Goal: Task Accomplishment & Management: Manage account settings

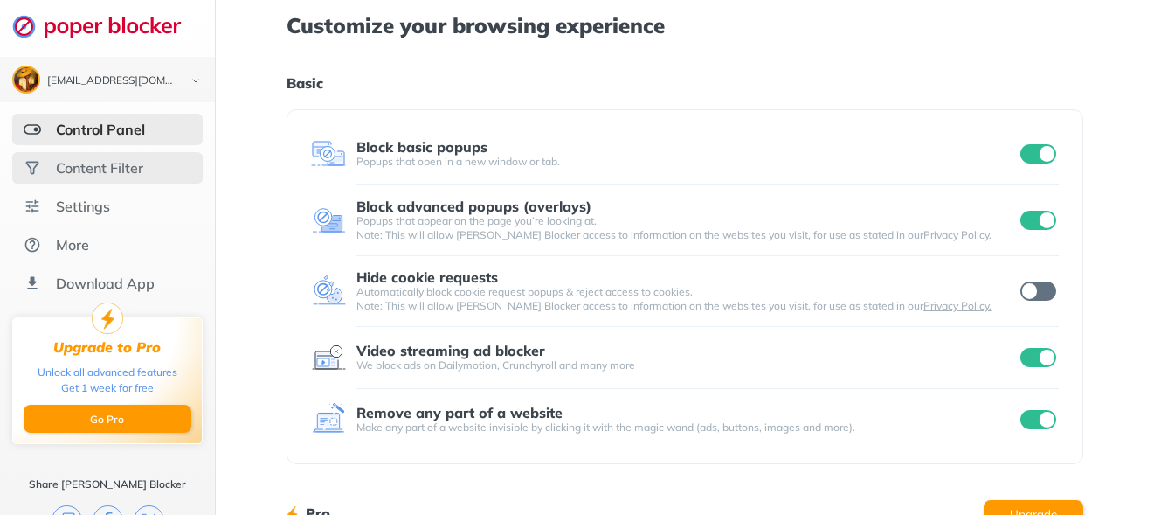
click at [101, 169] on div "Content Filter" at bounding box center [99, 167] width 87 height 17
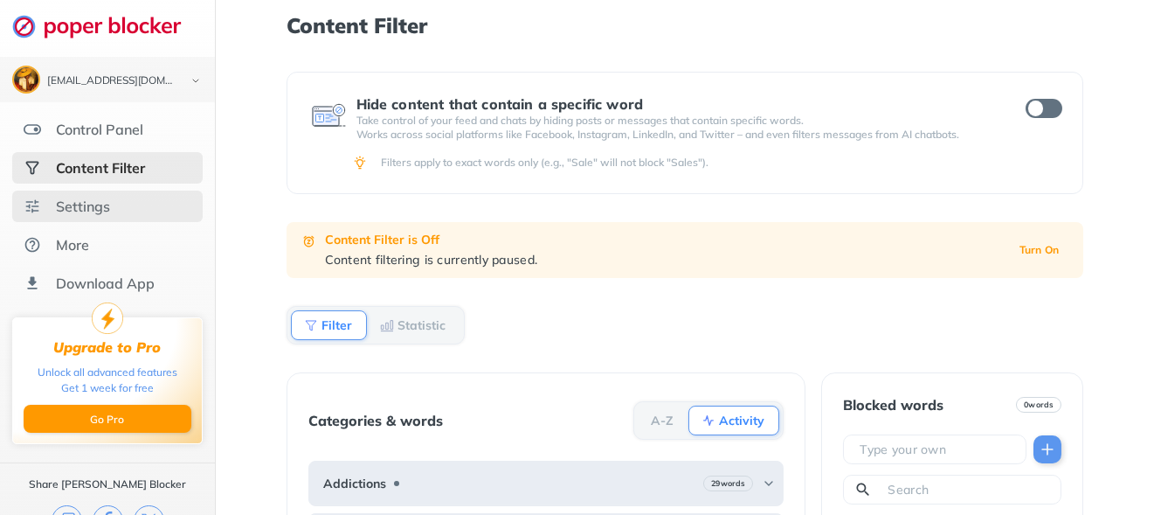
click at [92, 210] on div "Settings" at bounding box center [83, 205] width 54 height 17
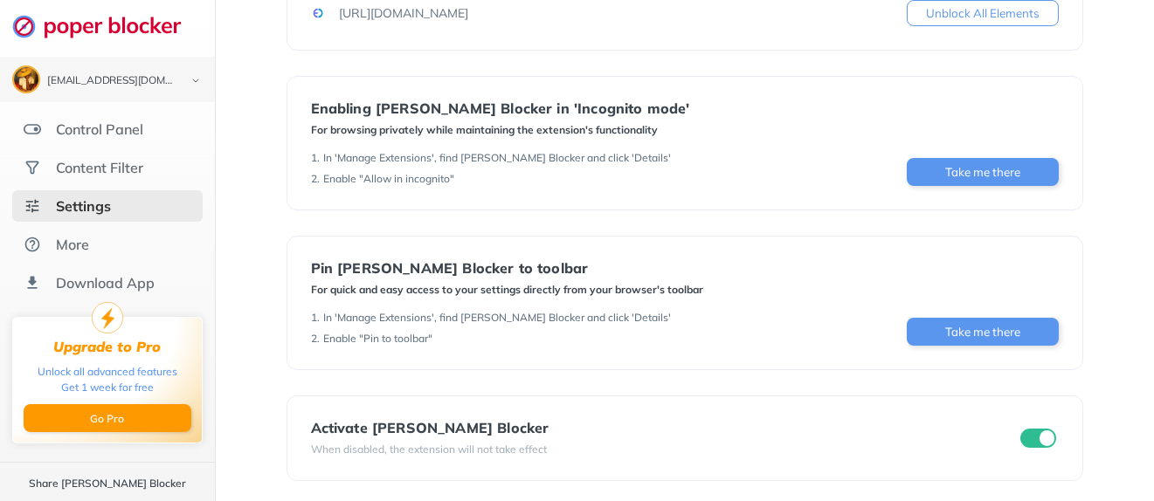
scroll to position [364, 0]
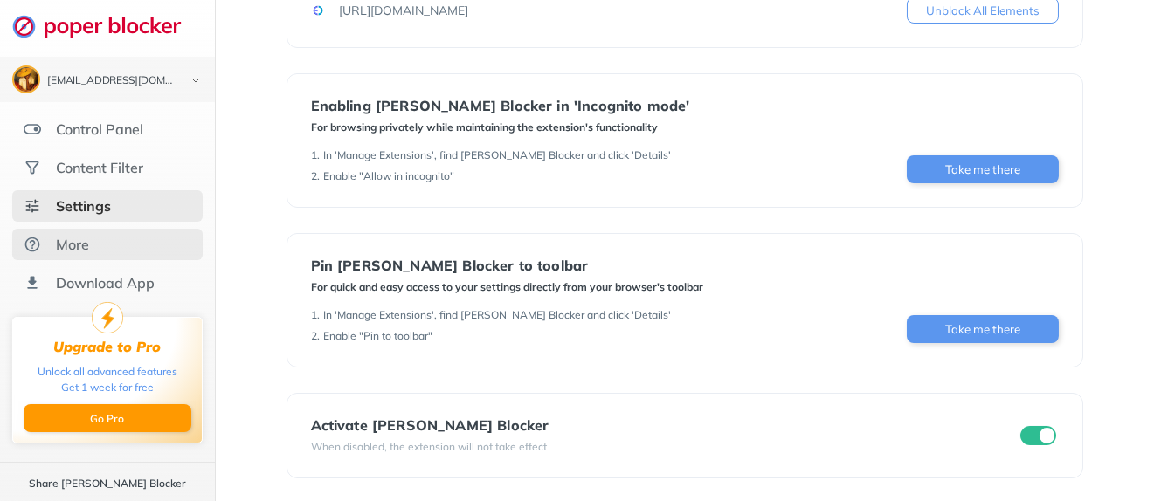
click at [75, 236] on div "More" at bounding box center [72, 244] width 33 height 17
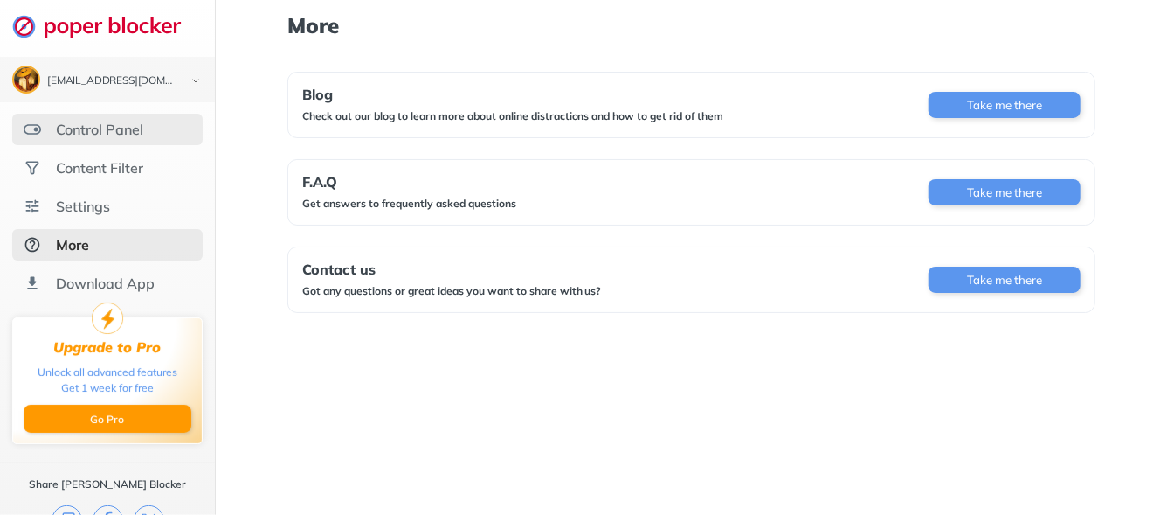
click at [74, 129] on div "Control Panel" at bounding box center [99, 129] width 87 height 17
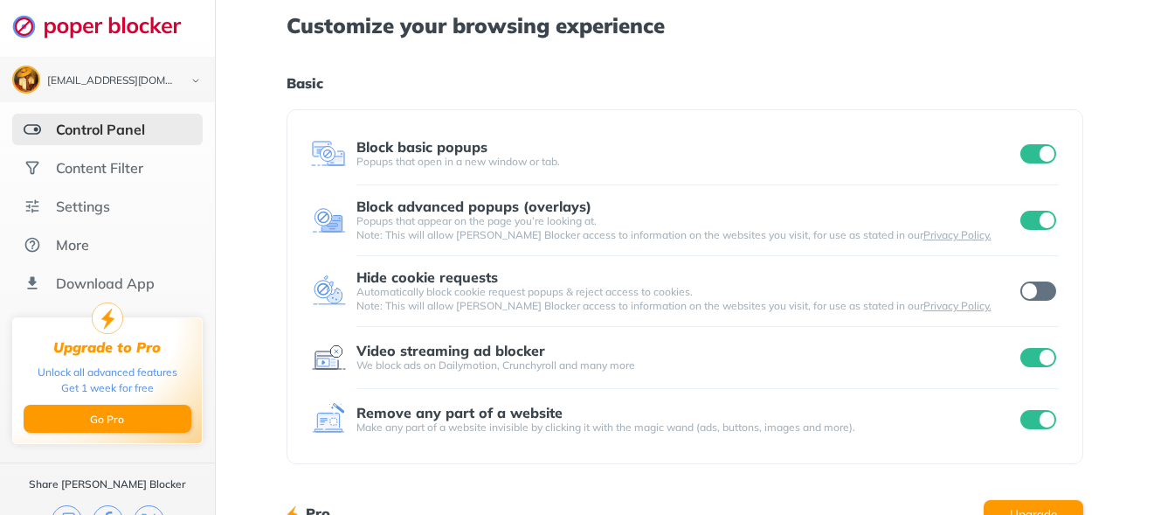
click at [1024, 146] on input "checkbox" at bounding box center [1038, 153] width 37 height 19
click at [1040, 224] on input "checkbox" at bounding box center [1038, 220] width 37 height 19
click at [1050, 154] on input "checkbox" at bounding box center [1038, 153] width 37 height 19
click at [1048, 216] on input "checkbox" at bounding box center [1038, 220] width 37 height 19
click at [99, 163] on div "Content Filter" at bounding box center [99, 167] width 87 height 17
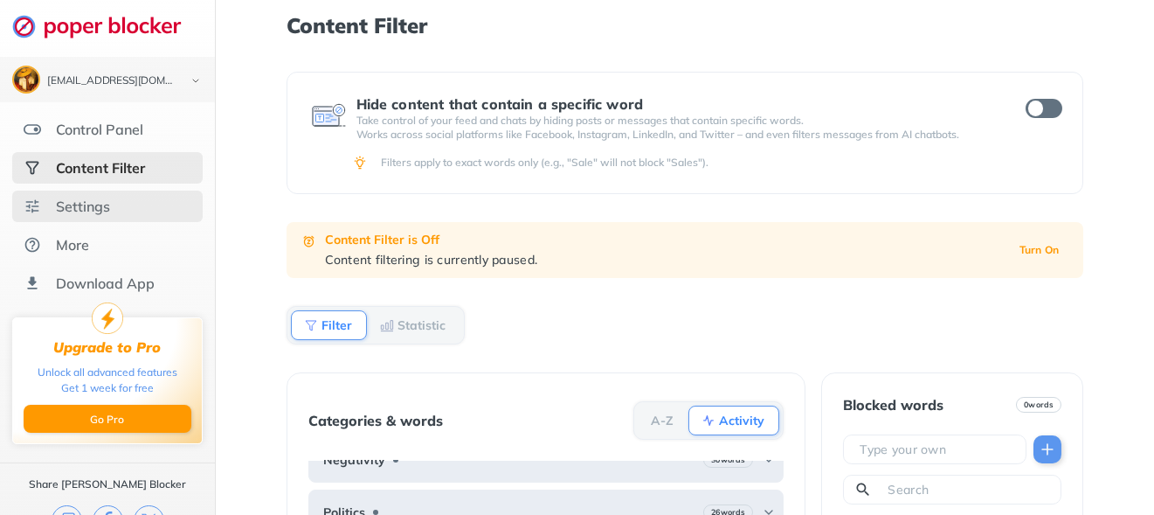
click at [73, 207] on div "Settings" at bounding box center [83, 205] width 54 height 17
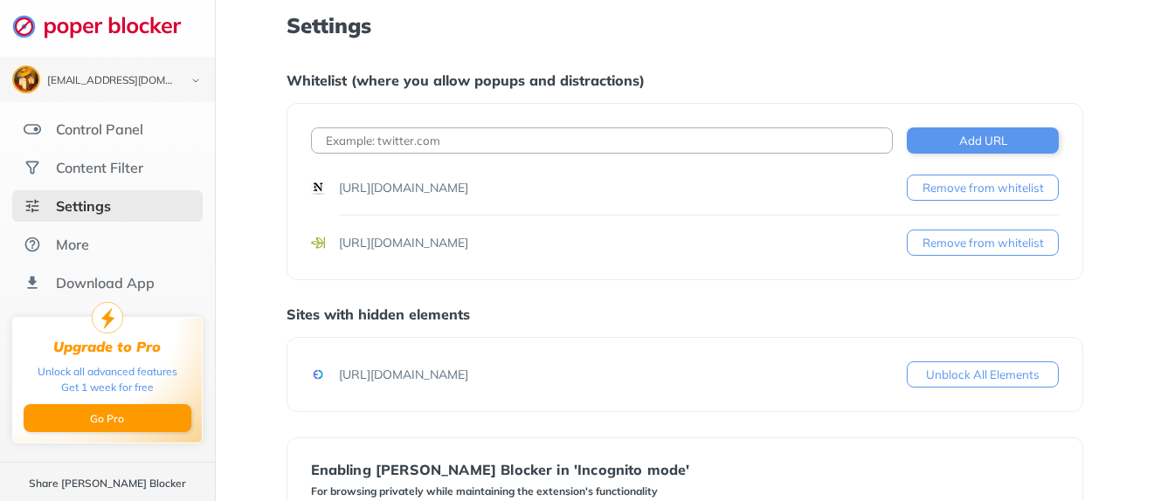
click at [457, 240] on div "[URL][DOMAIN_NAME]" at bounding box center [403, 242] width 129 height 17
click at [565, 240] on div "[URL][DOMAIN_NAME] Remove from whitelist" at bounding box center [685, 243] width 749 height 26
click at [72, 251] on div "More" at bounding box center [72, 244] width 33 height 17
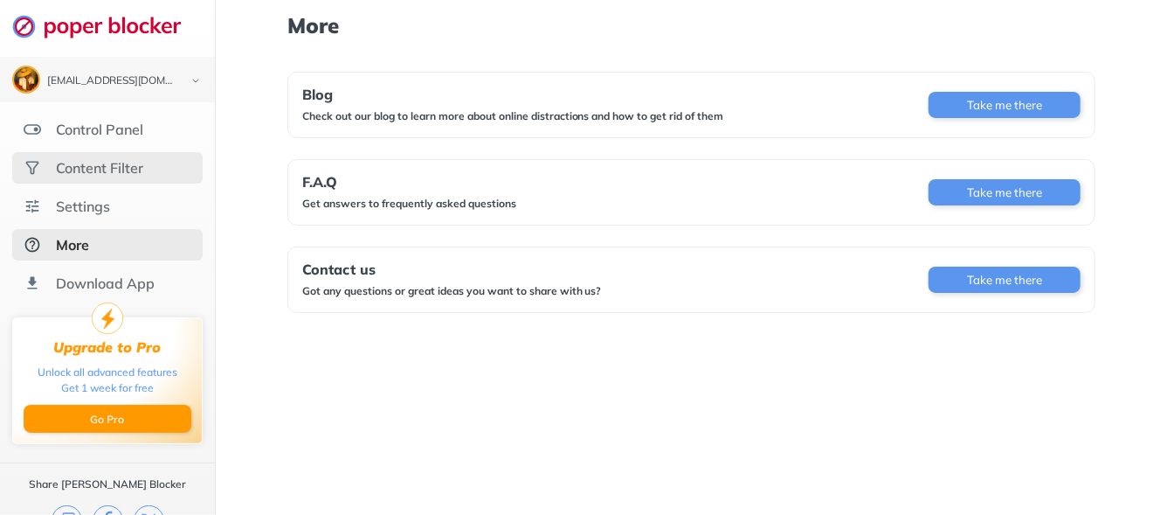
click at [92, 168] on div "Content Filter" at bounding box center [99, 167] width 87 height 17
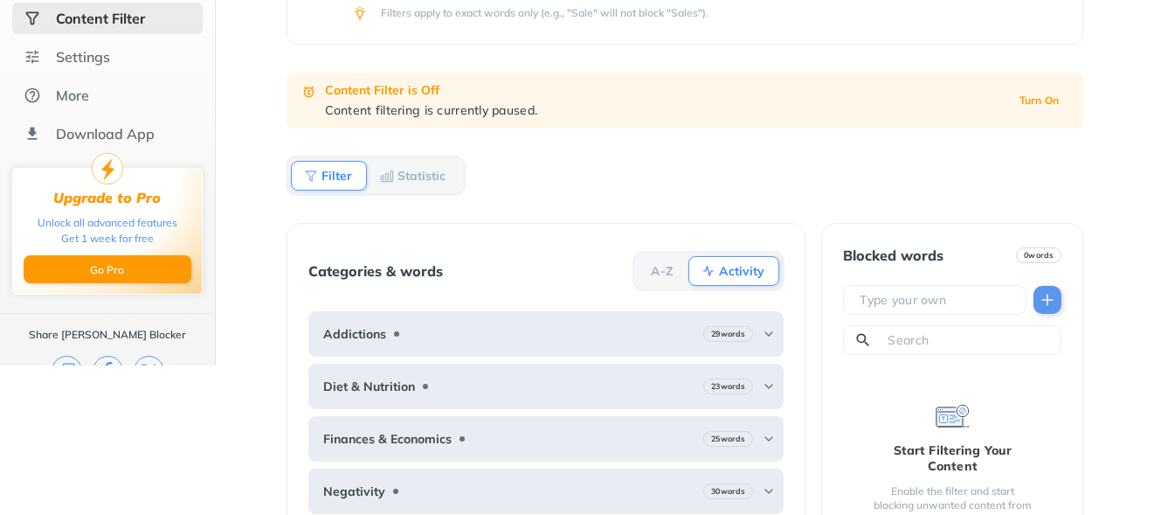
scroll to position [205, 0]
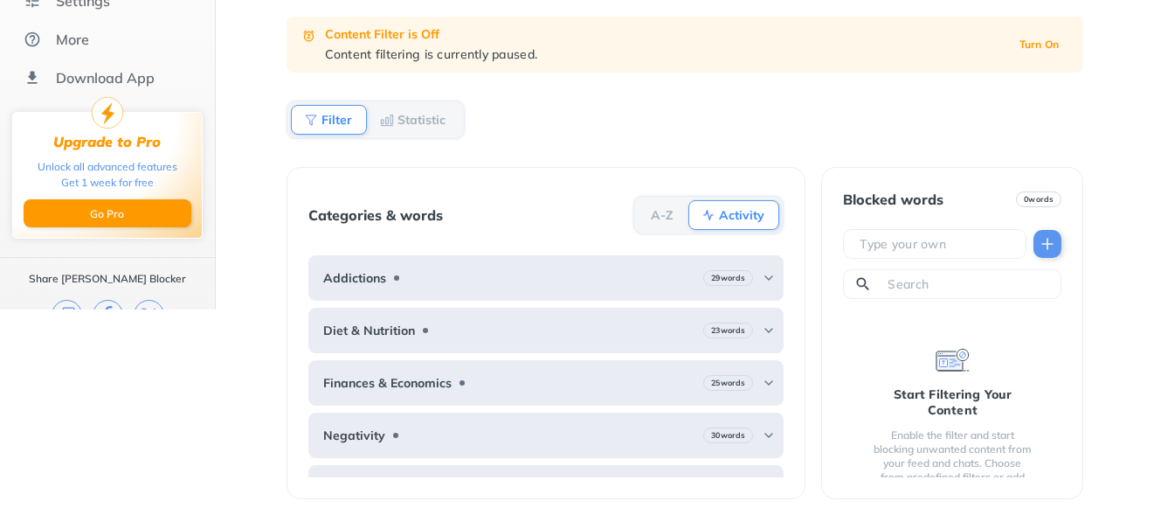
click at [420, 121] on b "Statistic" at bounding box center [422, 119] width 48 height 10
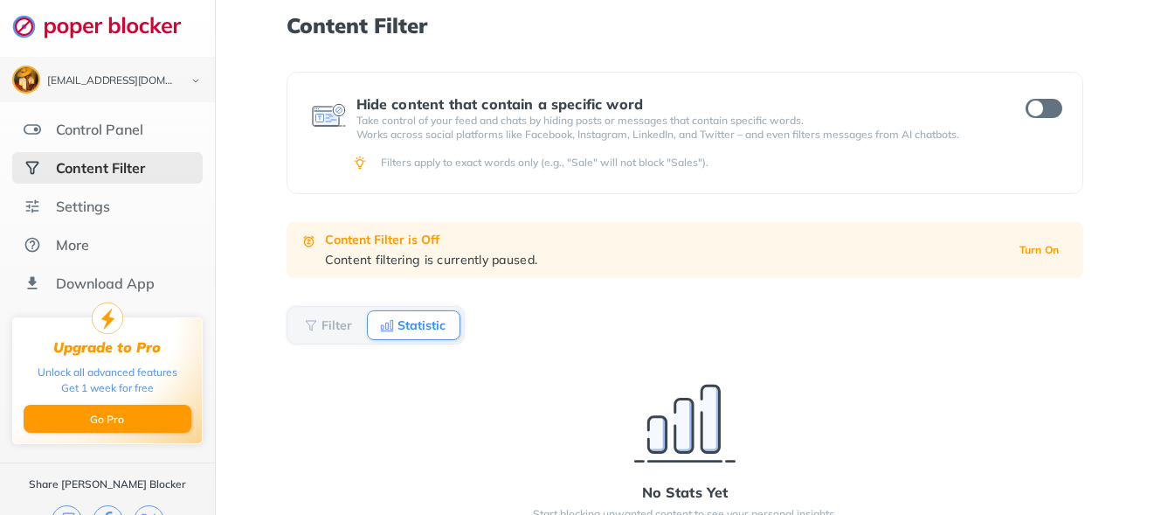
scroll to position [0, 0]
click at [80, 124] on div "Control Panel" at bounding box center [99, 129] width 87 height 17
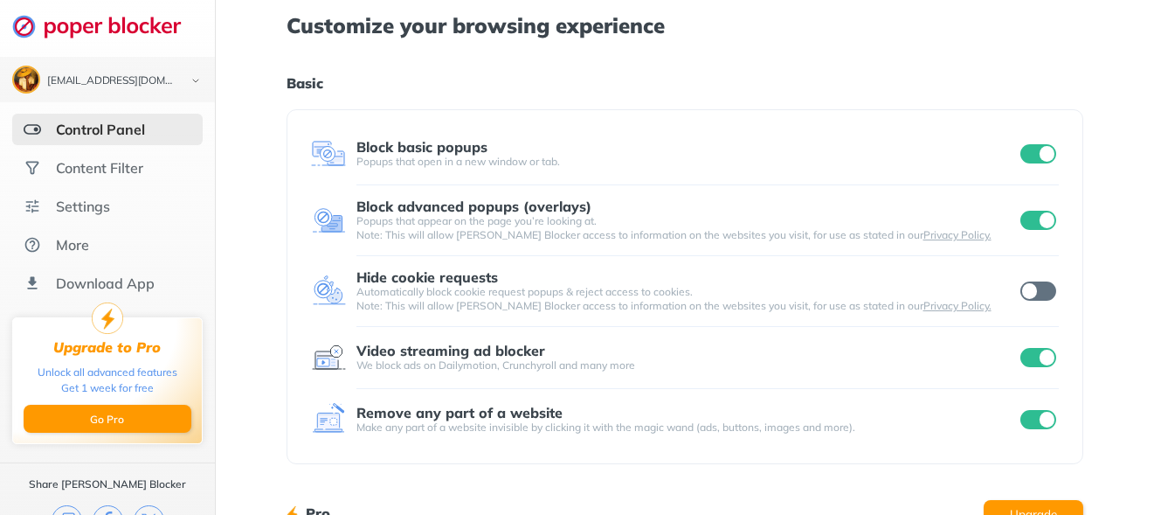
click at [459, 205] on div "Block advanced popups (overlays)" at bounding box center [473, 206] width 235 height 16
click at [322, 211] on img at bounding box center [328, 220] width 35 height 35
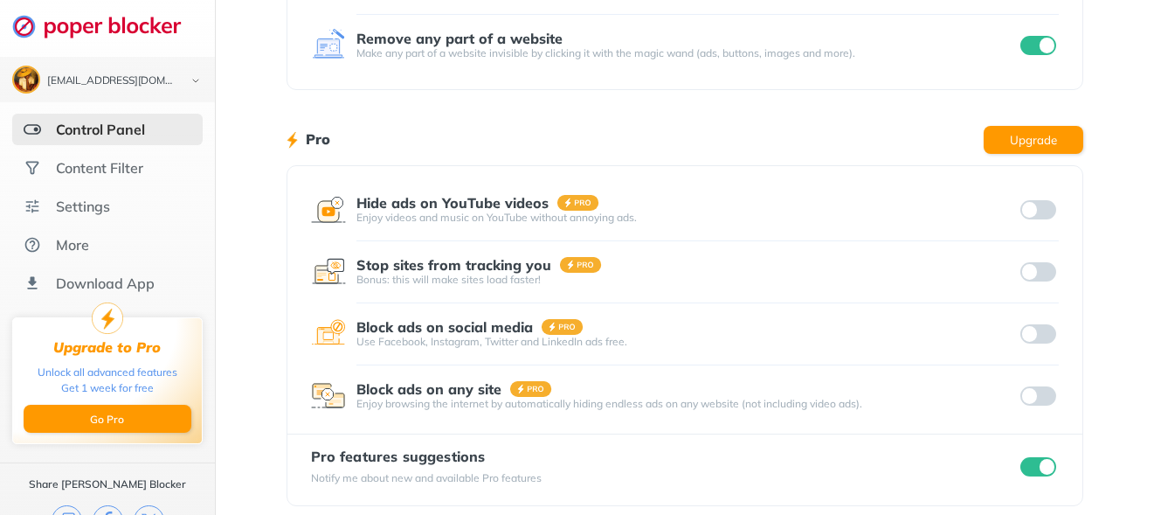
scroll to position [387, 0]
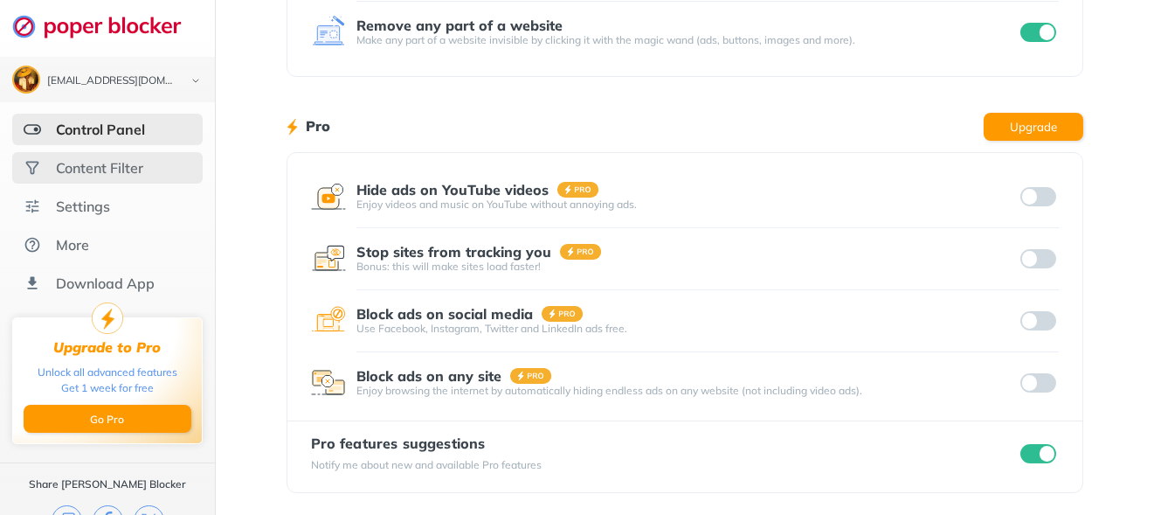
click at [89, 176] on div "Content Filter" at bounding box center [99, 167] width 87 height 17
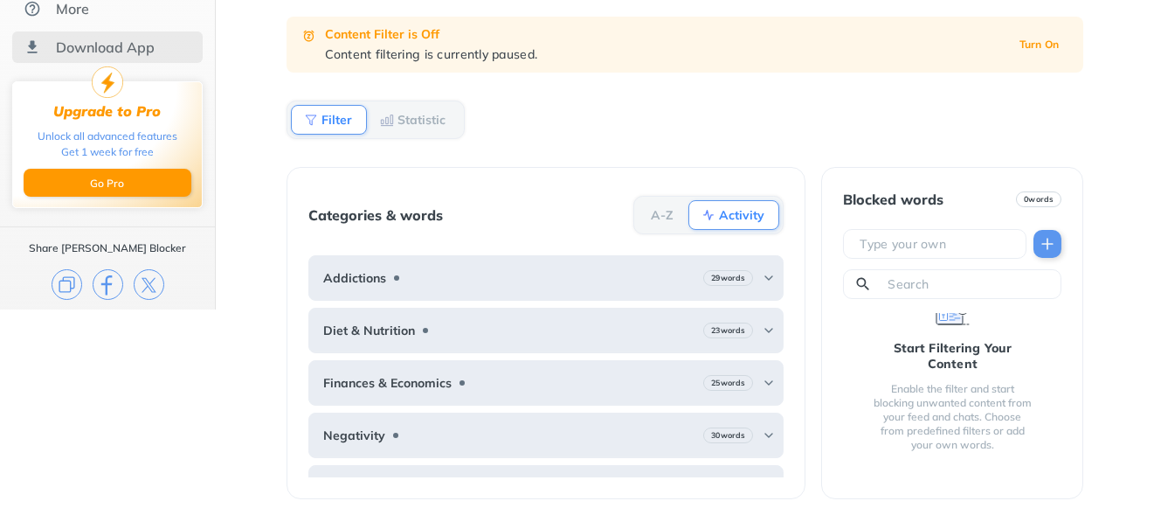
scroll to position [33, 0]
